Goal: Information Seeking & Learning: Understand process/instructions

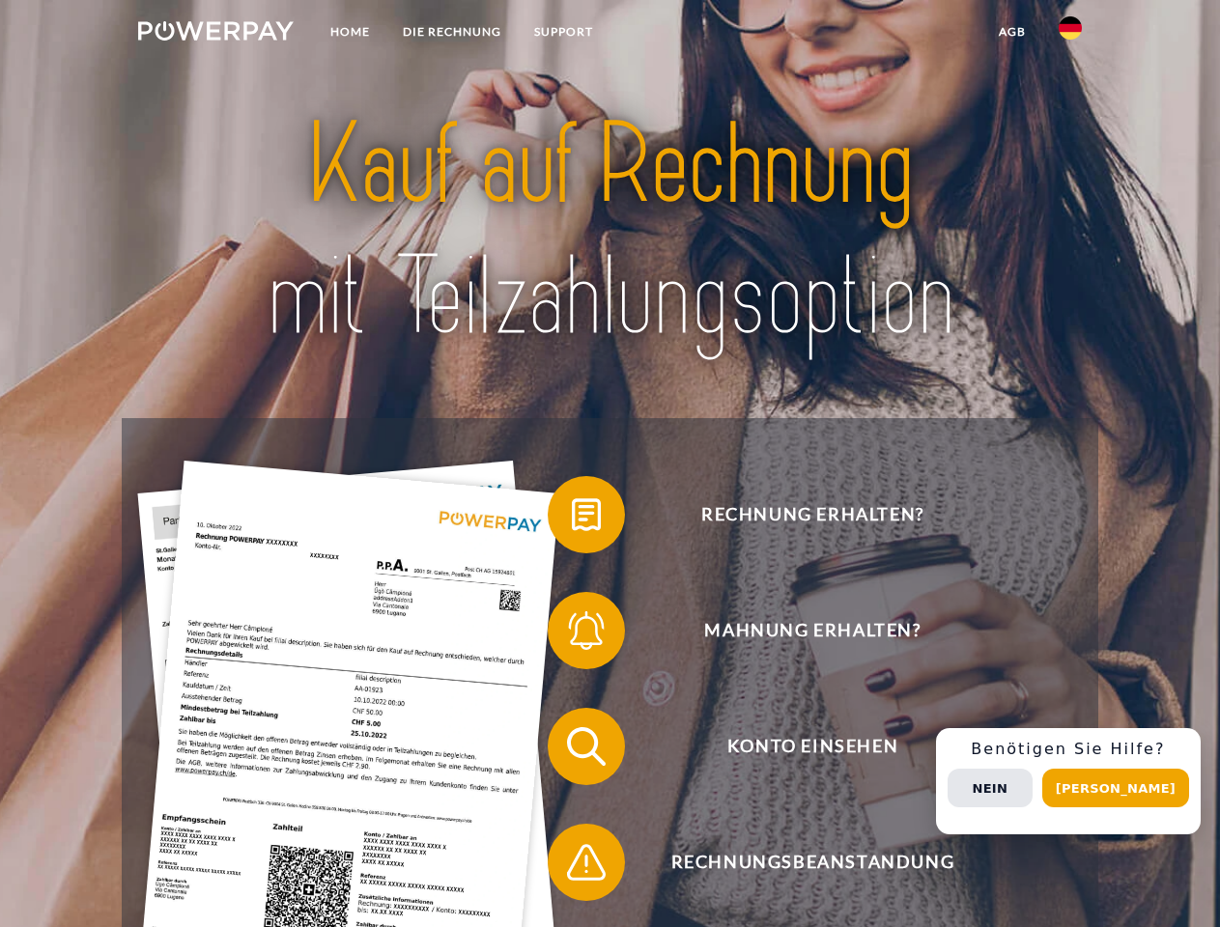
click at [215, 34] on img at bounding box center [216, 30] width 156 height 19
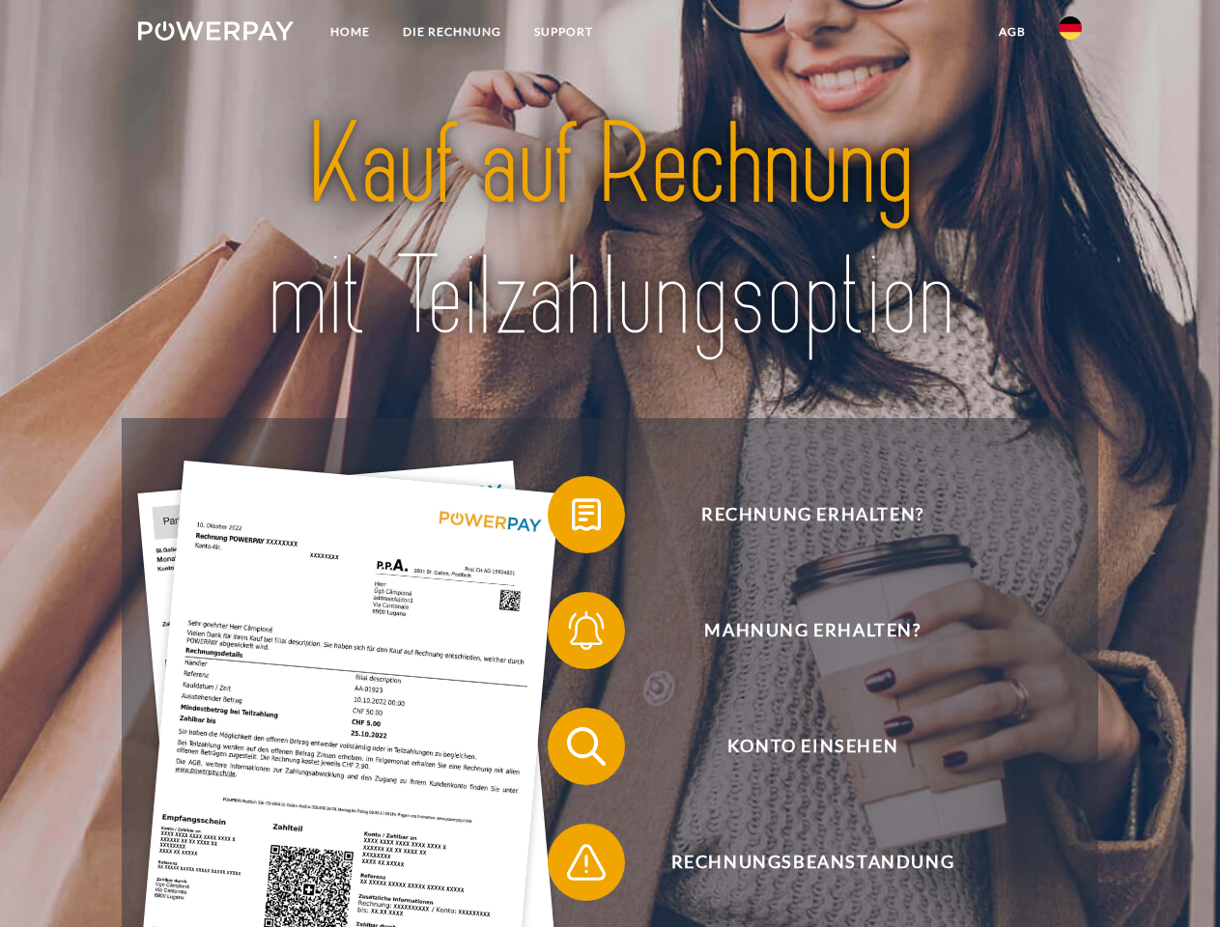
click at [1070, 34] on img at bounding box center [1070, 27] width 23 height 23
click at [1012, 32] on link "agb" at bounding box center [1013, 31] width 60 height 35
click at [572, 519] on span at bounding box center [557, 515] width 97 height 97
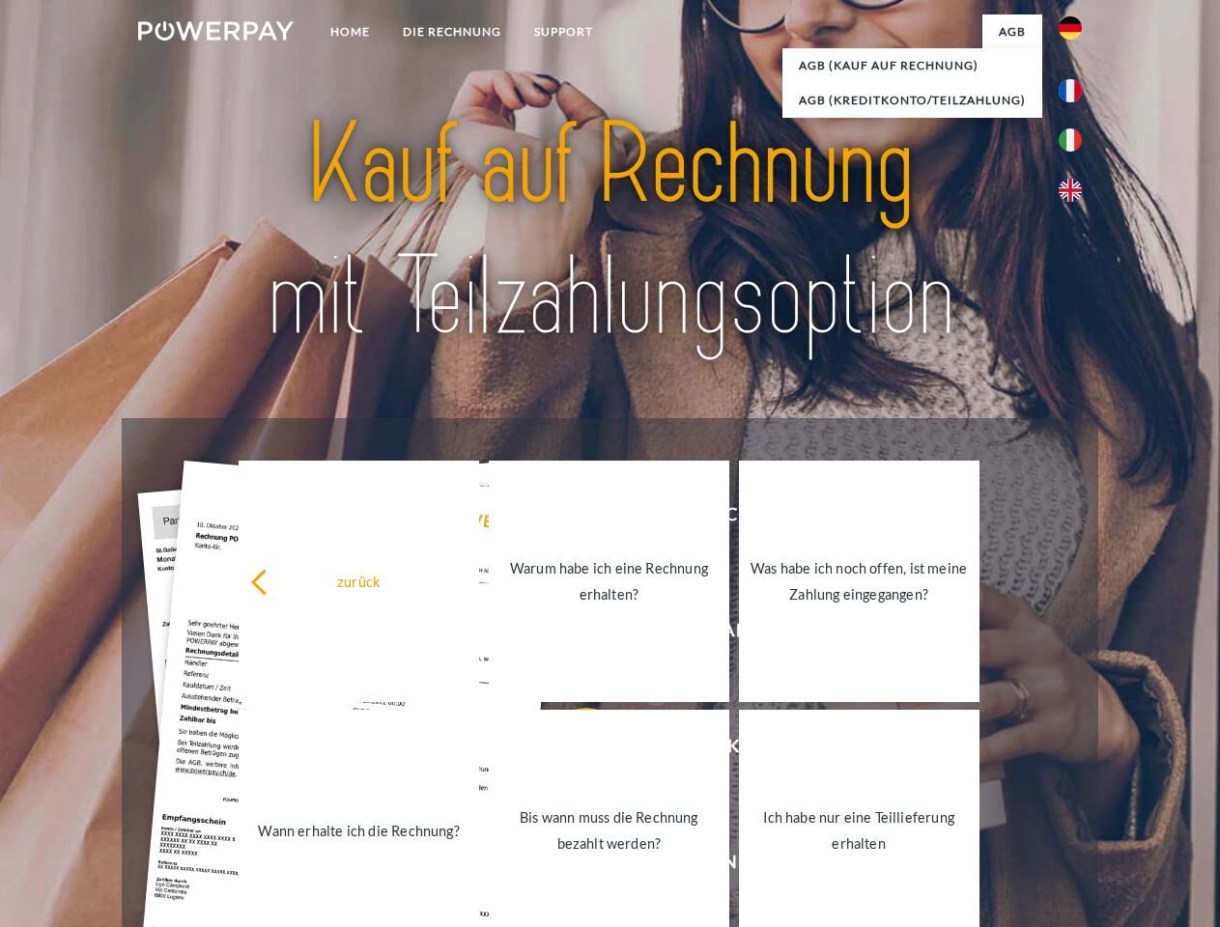
click at [572, 635] on div "zurück Warum habe ich eine Rechnung erhalten? Was habe ich noch offen, ist mein…" at bounding box center [609, 706] width 781 height 499
click at [572, 751] on link "Bis wann muss die Rechnung bezahlt werden?" at bounding box center [609, 831] width 241 height 242
click at [572, 867] on span at bounding box center [557, 862] width 97 height 97
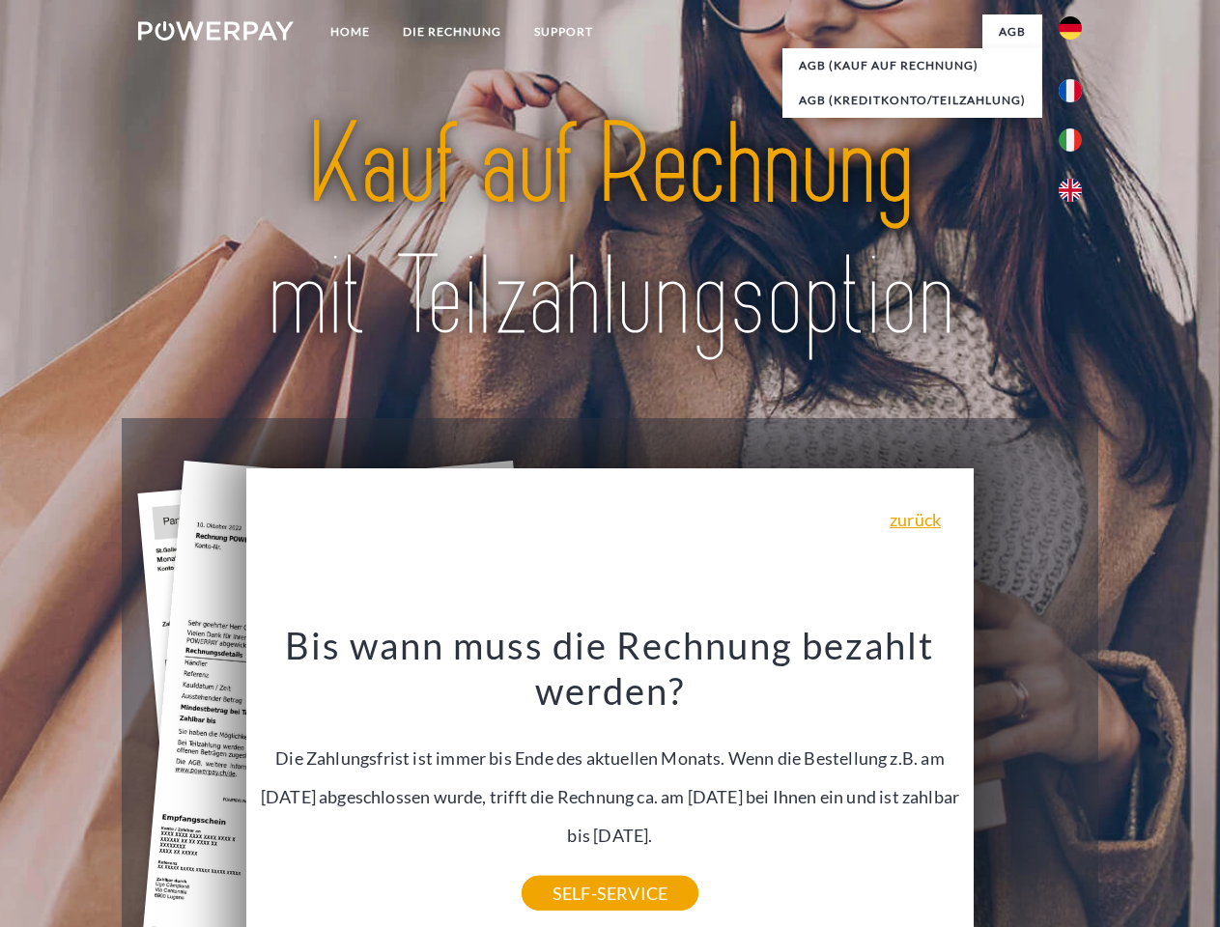
click at [1075, 782] on div "Rechnung erhalten? Mahnung erhalten? Konto einsehen" at bounding box center [610, 804] width 976 height 773
click at [1028, 785] on span "Konto einsehen" at bounding box center [812, 746] width 473 height 77
click at [1123, 788] on header "Home DIE RECHNUNG SUPPORT" at bounding box center [610, 667] width 1220 height 1334
